Goal: Navigation & Orientation: Find specific page/section

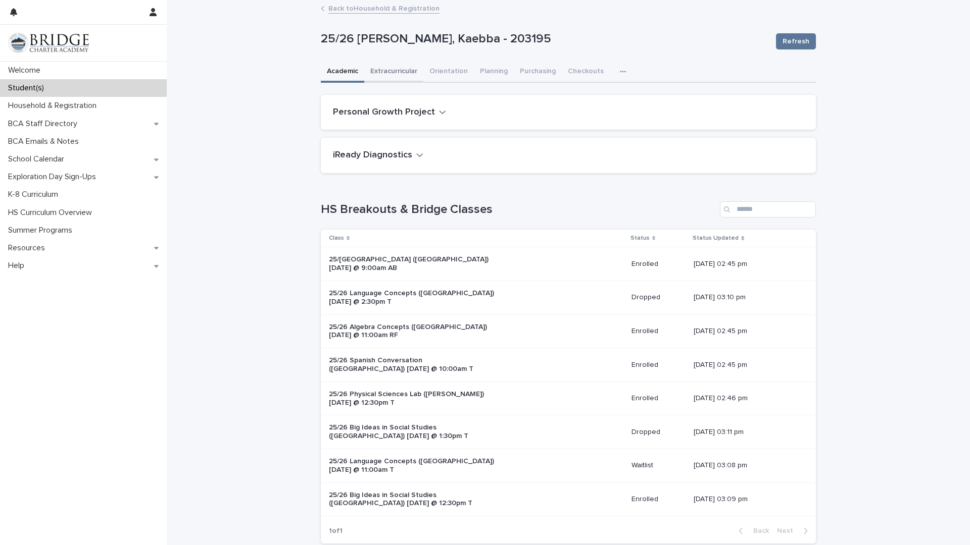
click at [408, 69] on button "Extracurricular" at bounding box center [393, 72] width 59 height 21
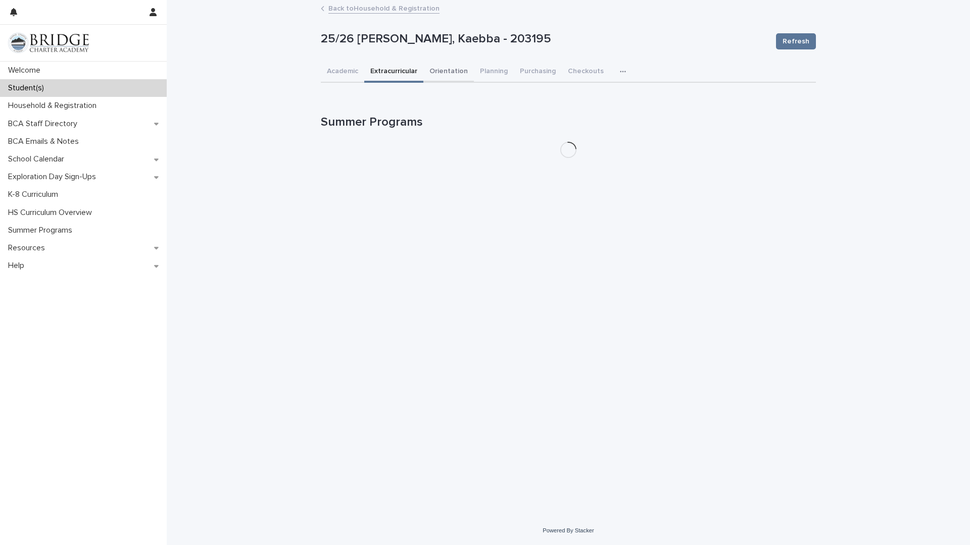
click at [433, 71] on button "Orientation" at bounding box center [448, 72] width 51 height 21
click at [482, 72] on button "Planning" at bounding box center [494, 72] width 40 height 21
click at [72, 92] on div "Student(s)" at bounding box center [83, 88] width 167 height 18
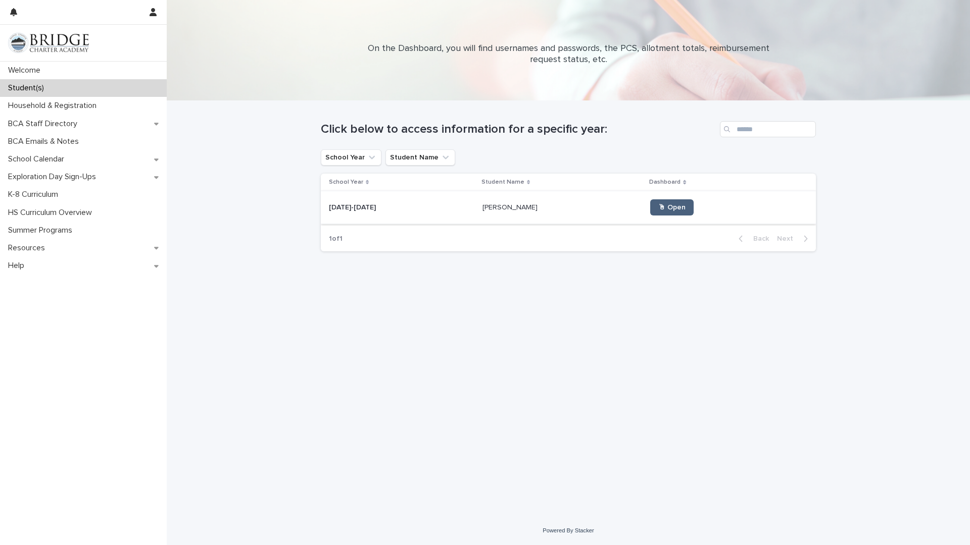
click at [555, 209] on span "🖱 Open" at bounding box center [671, 207] width 27 height 7
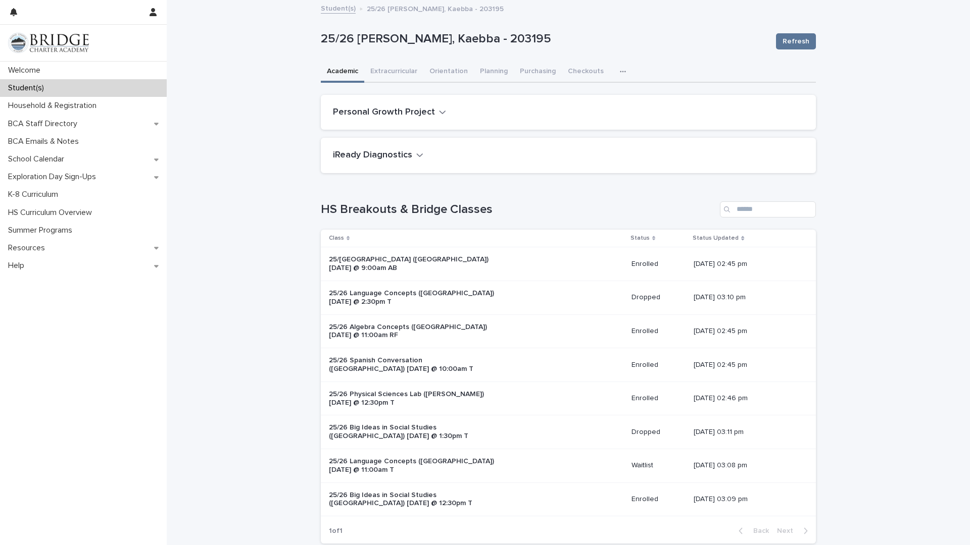
scroll to position [960, 0]
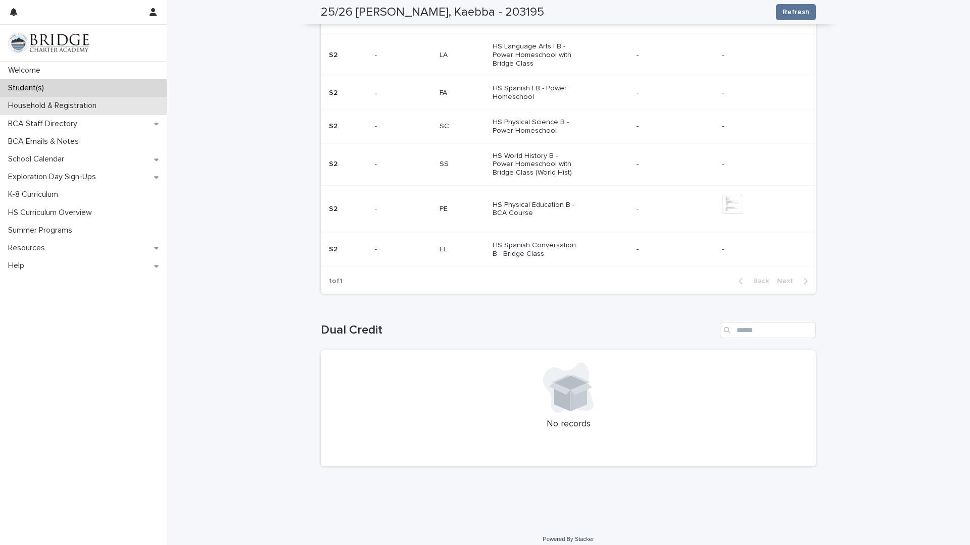
click at [74, 110] on p "Household & Registration" at bounding box center [54, 106] width 100 height 10
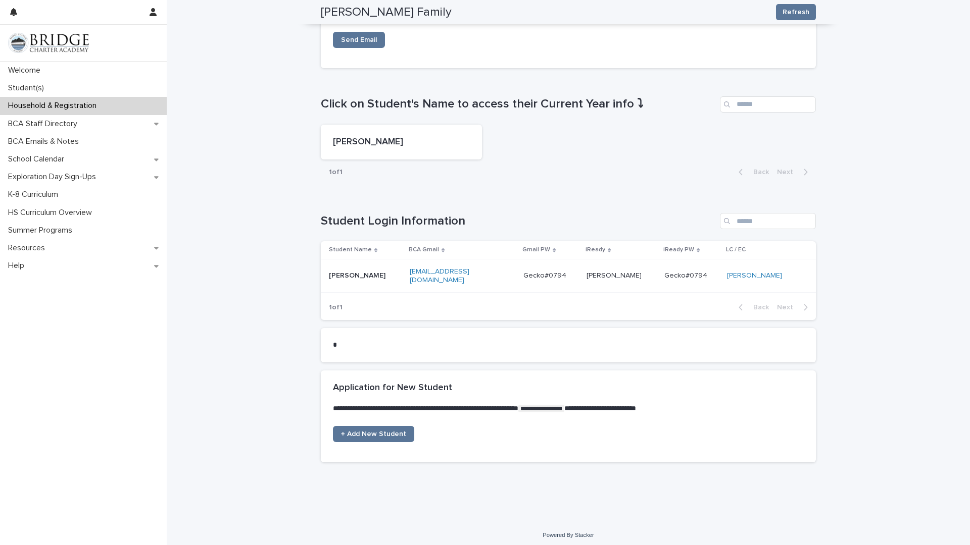
scroll to position [396, 0]
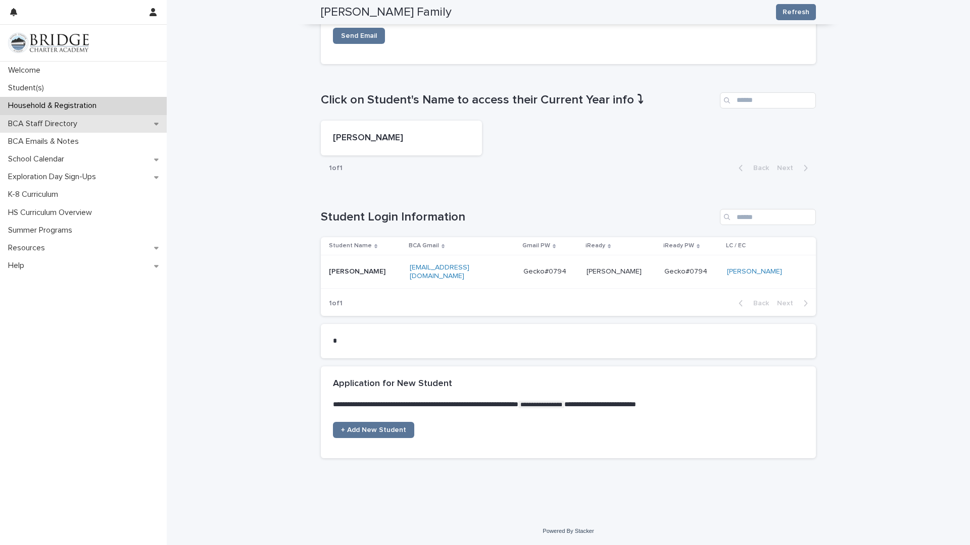
click at [79, 127] on p "BCA Staff Directory" at bounding box center [44, 124] width 81 height 10
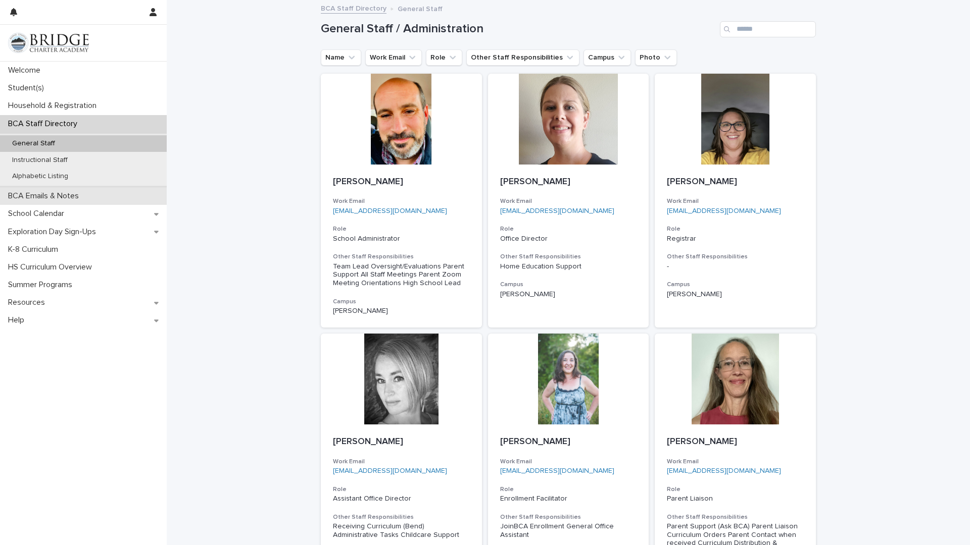
click at [54, 195] on p "BCA Emails & Notes" at bounding box center [45, 196] width 83 height 10
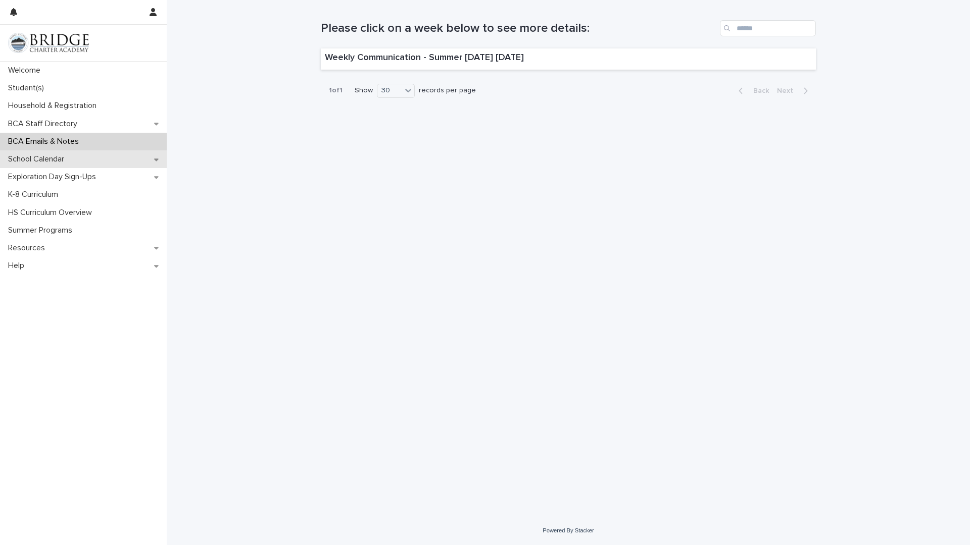
click at [57, 162] on p "School Calendar" at bounding box center [38, 160] width 68 height 10
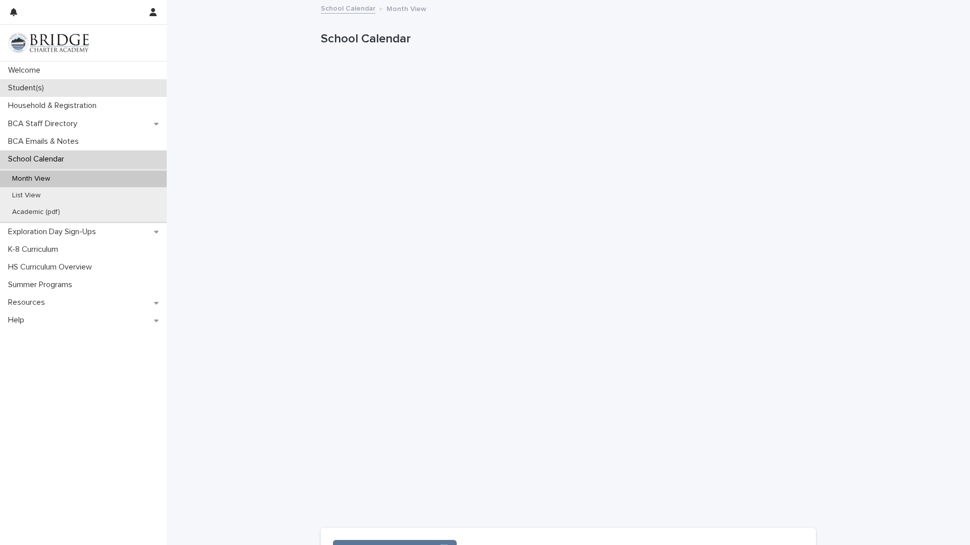
click at [59, 84] on div "Student(s)" at bounding box center [83, 88] width 167 height 18
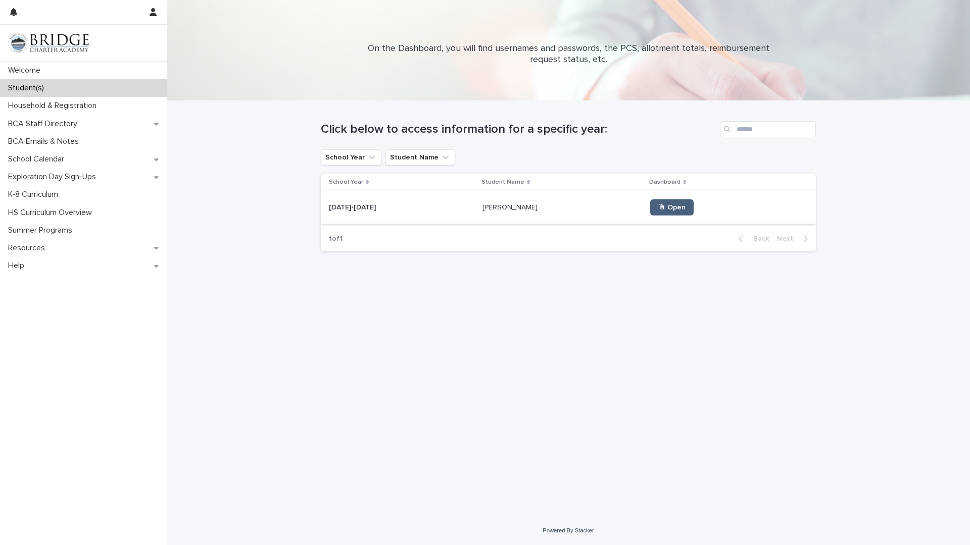
click at [555, 205] on link "🖱 Open" at bounding box center [671, 207] width 43 height 16
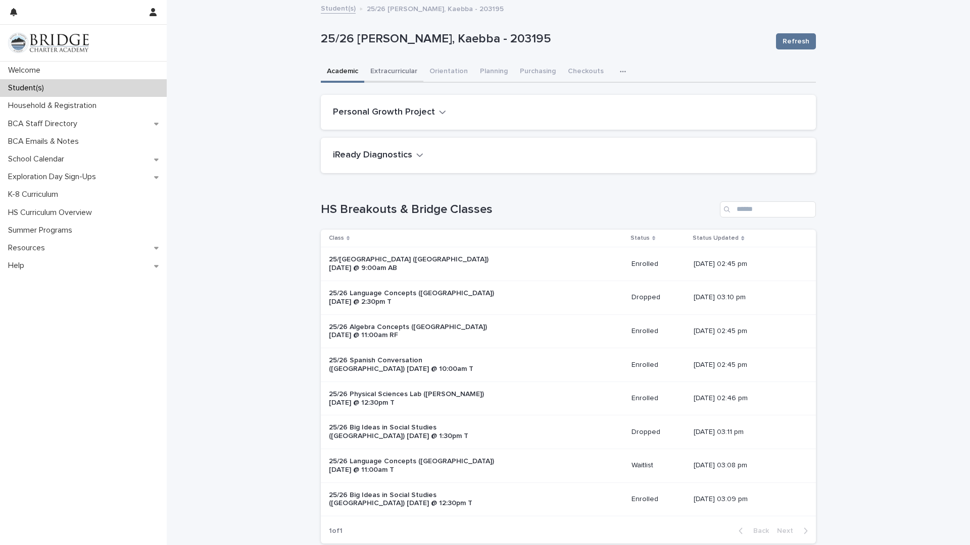
click at [382, 64] on button "Extracurricular" at bounding box center [393, 72] width 59 height 21
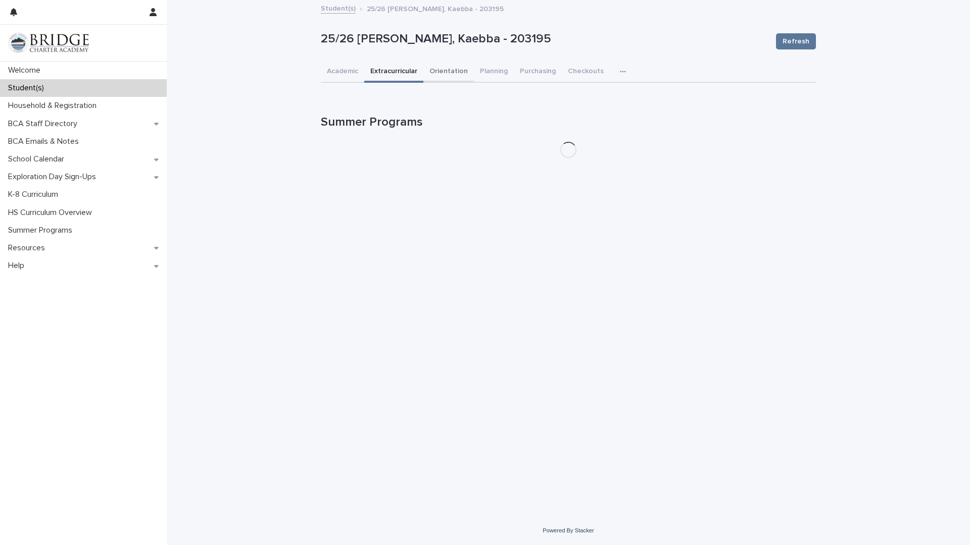
click at [457, 70] on button "Orientation" at bounding box center [448, 72] width 51 height 21
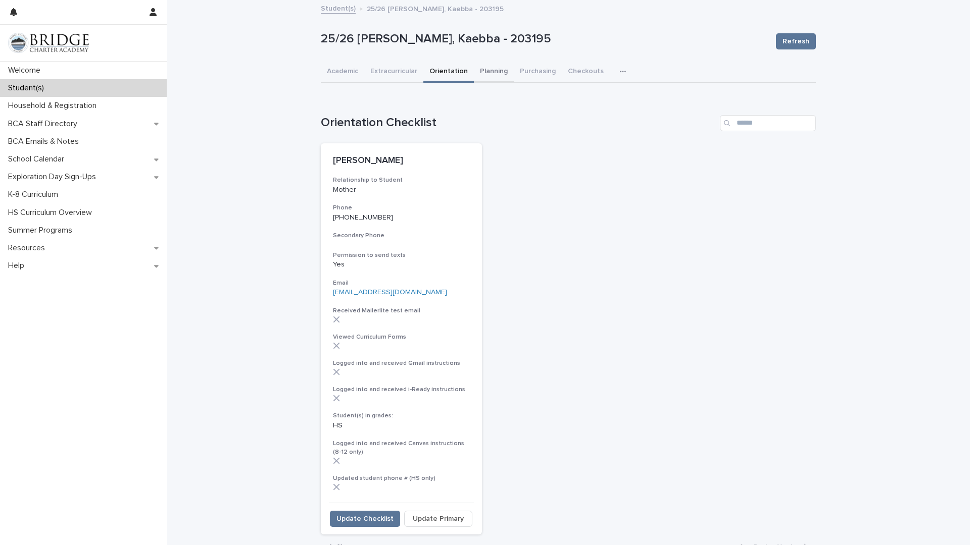
click at [486, 73] on button "Planning" at bounding box center [494, 72] width 40 height 21
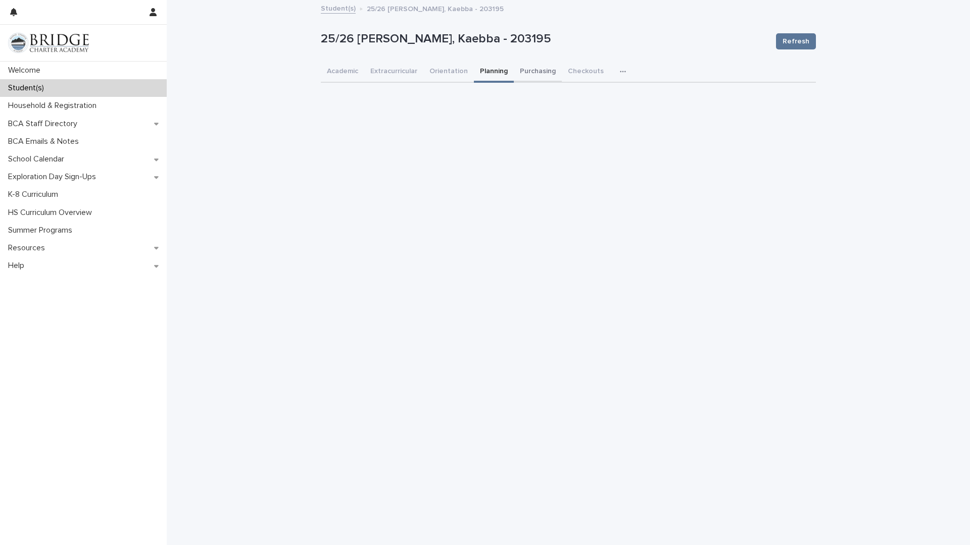
click at [519, 71] on button "Purchasing" at bounding box center [538, 72] width 48 height 21
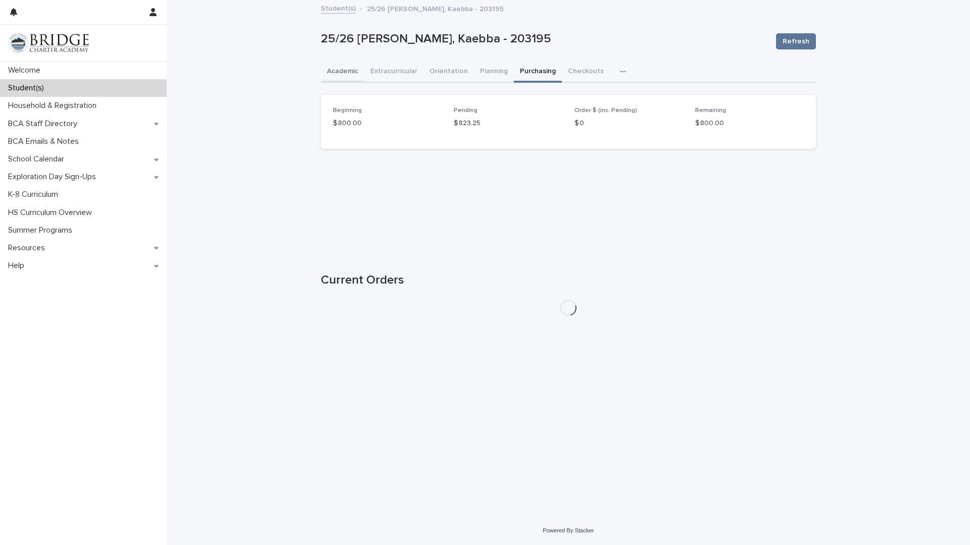
click at [340, 78] on button "Academic" at bounding box center [342, 72] width 43 height 21
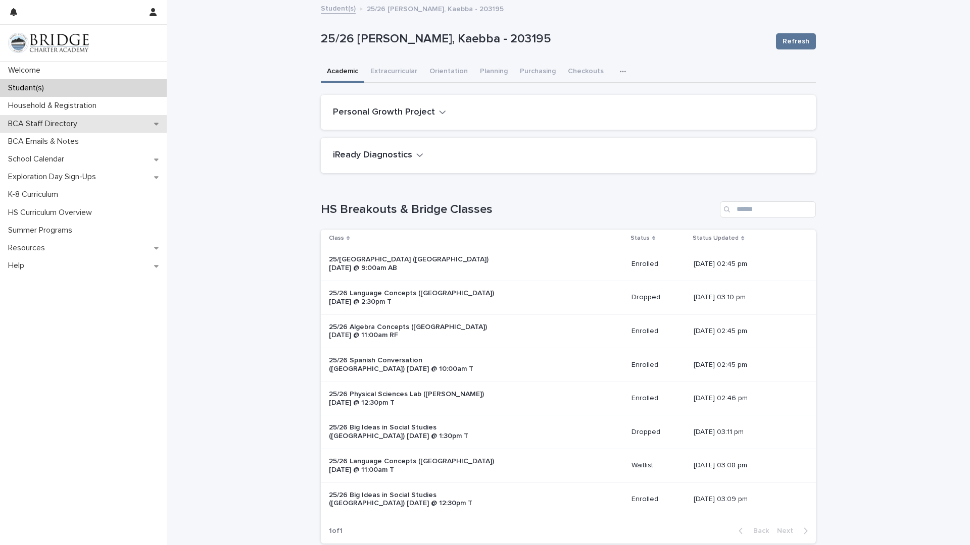
click at [99, 119] on div "BCA Staff Directory" at bounding box center [83, 124] width 167 height 18
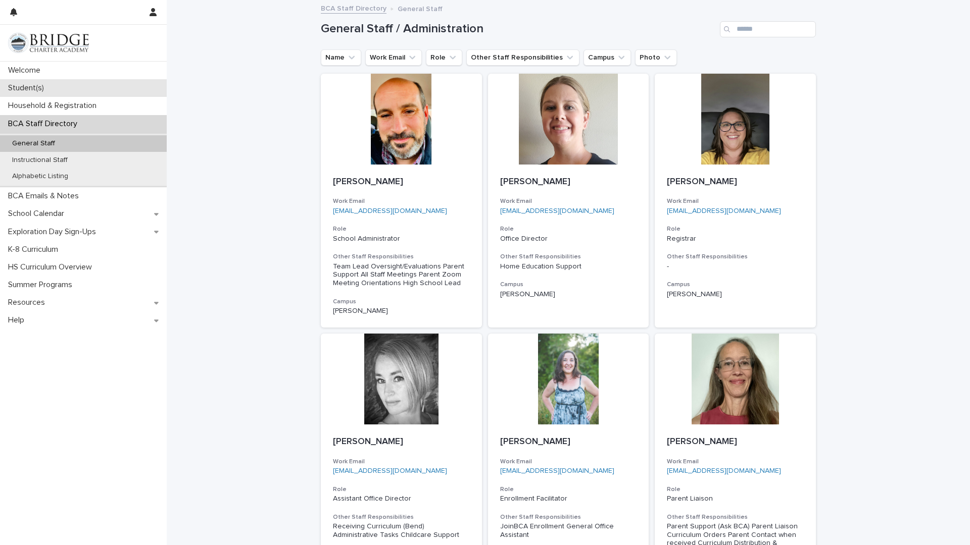
click at [18, 89] on p "Student(s)" at bounding box center [28, 88] width 48 height 10
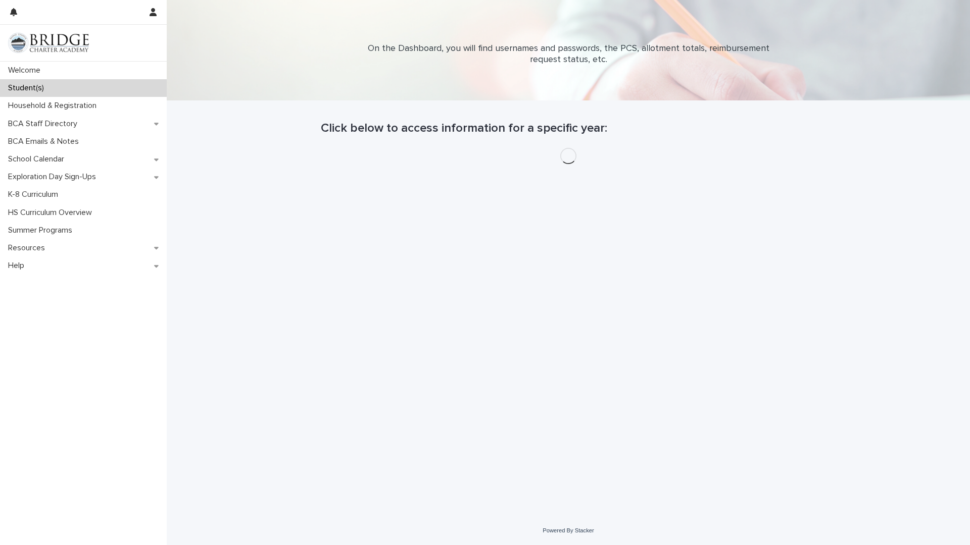
click at [19, 85] on p "Student(s)" at bounding box center [28, 88] width 48 height 10
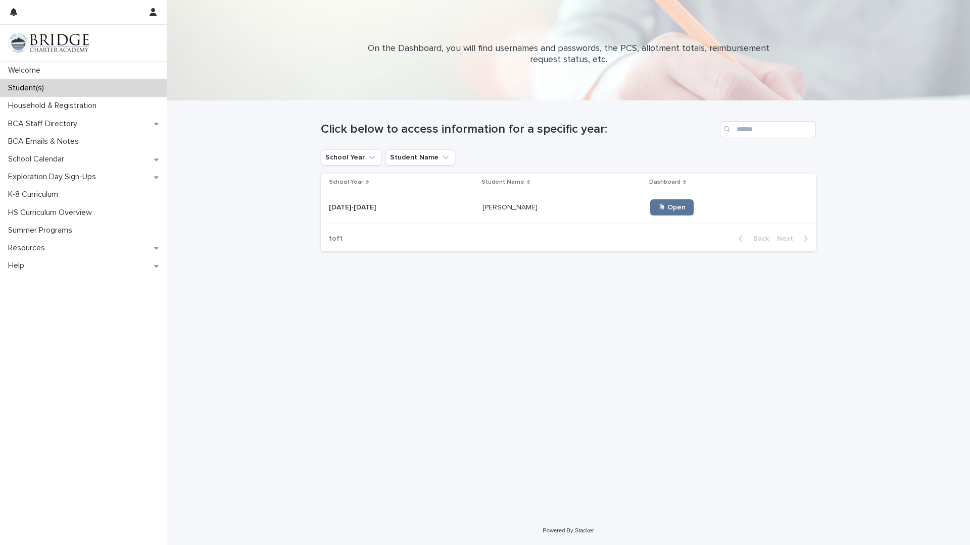
click at [19, 85] on p "Student(s)" at bounding box center [28, 88] width 48 height 10
click at [555, 209] on link "🖱 Open" at bounding box center [671, 207] width 43 height 16
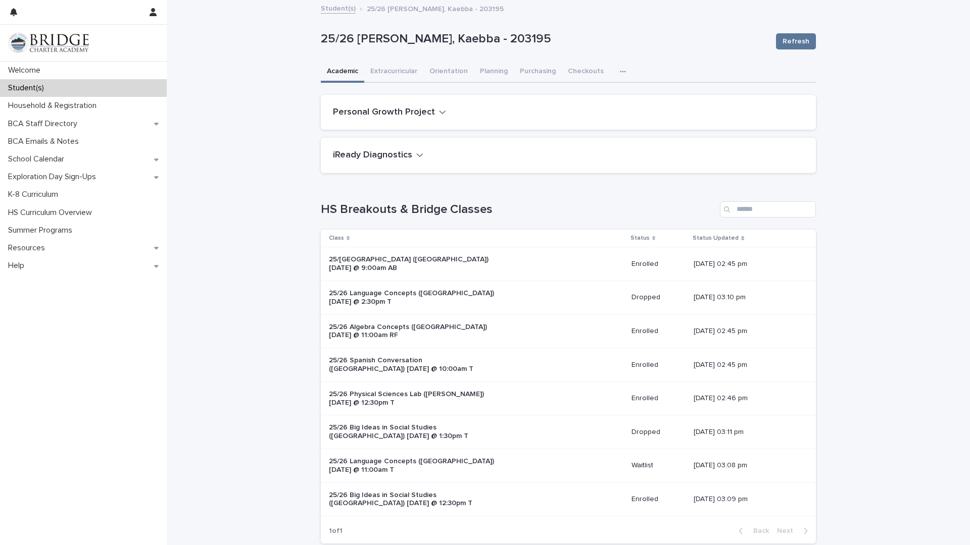
click at [402, 110] on h2 "Personal Growth Project" at bounding box center [384, 112] width 102 height 11
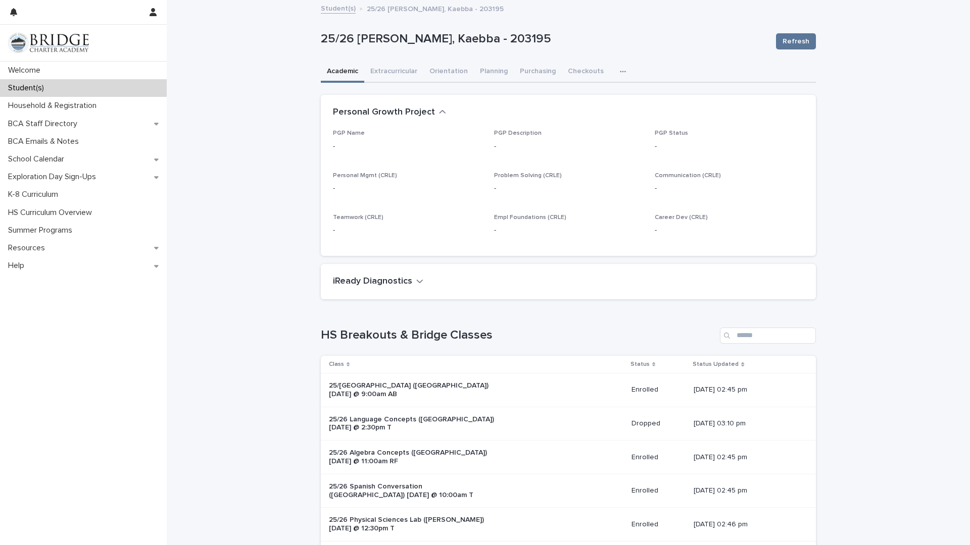
click at [421, 292] on div "iReady Diagnostics" at bounding box center [568, 281] width 495 height 35
click at [390, 79] on button "Extracurricular" at bounding box center [393, 72] width 59 height 21
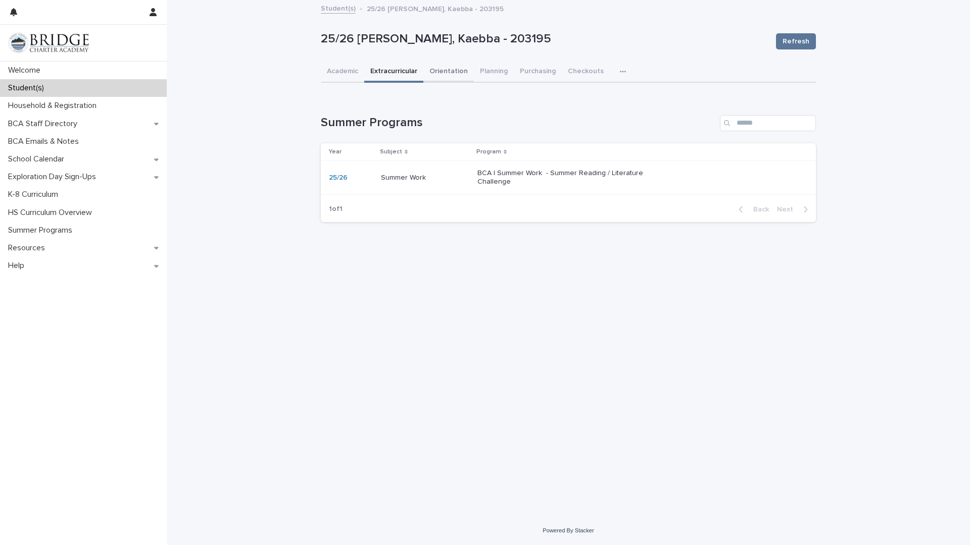
click at [451, 70] on button "Orientation" at bounding box center [448, 72] width 51 height 21
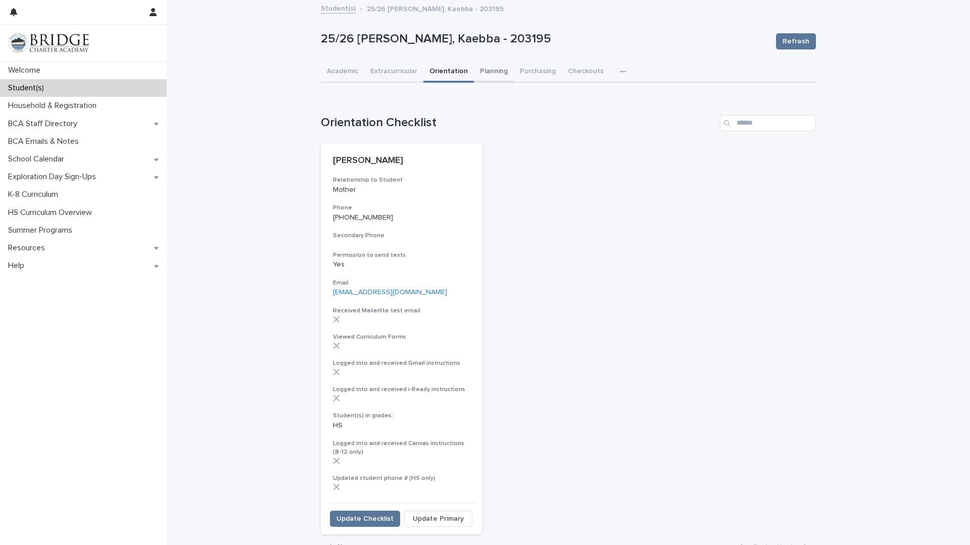
click at [478, 73] on button "Planning" at bounding box center [494, 72] width 40 height 21
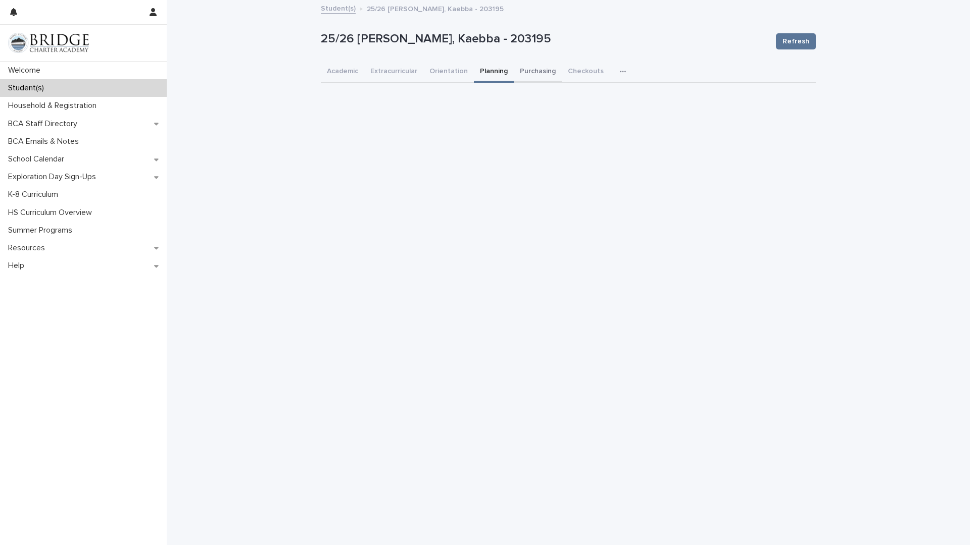
click at [530, 70] on button "Purchasing" at bounding box center [538, 72] width 48 height 21
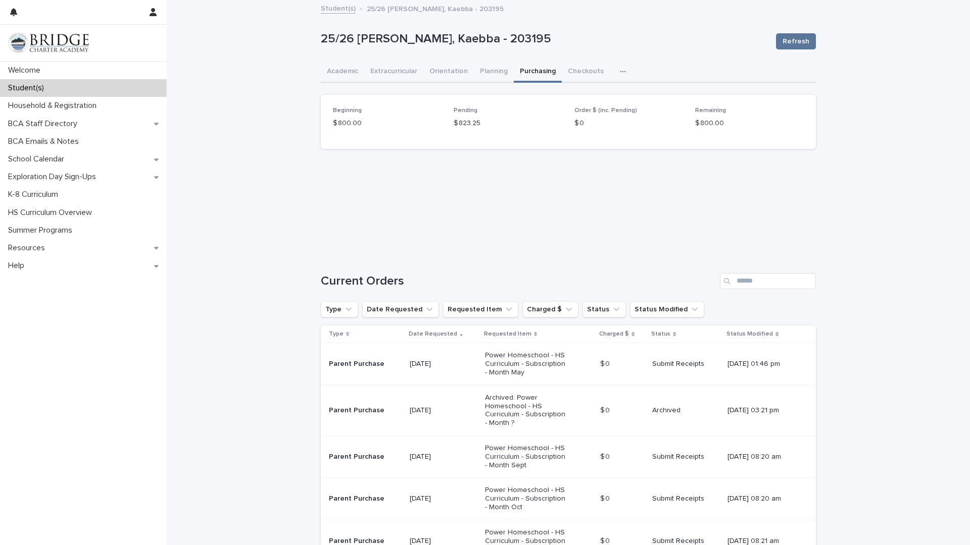
click at [555, 72] on button "button" at bounding box center [625, 72] width 22 height 20
click at [555, 112] on span "General" at bounding box center [575, 113] width 26 height 7
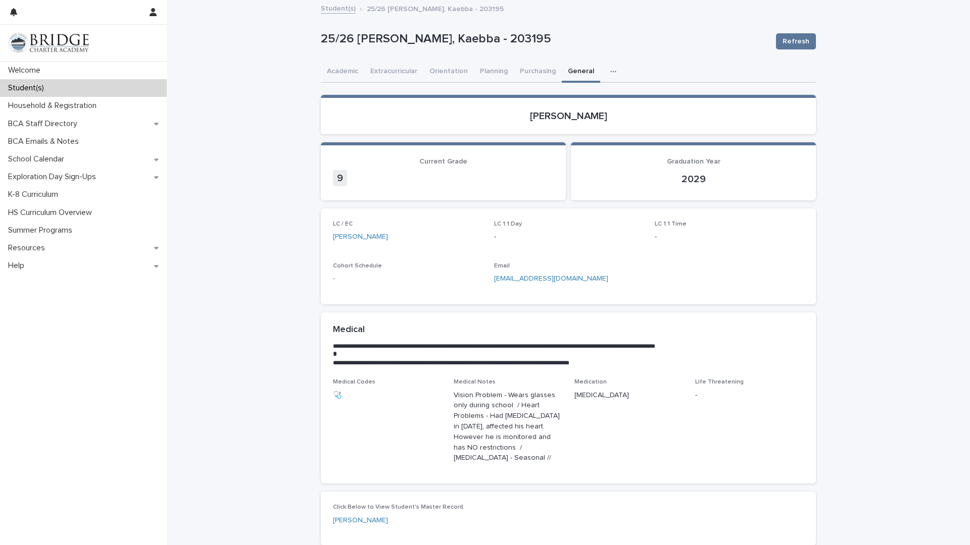
click at [555, 112] on p "[PERSON_NAME]" at bounding box center [568, 116] width 471 height 12
